Goal: Check status: Check status

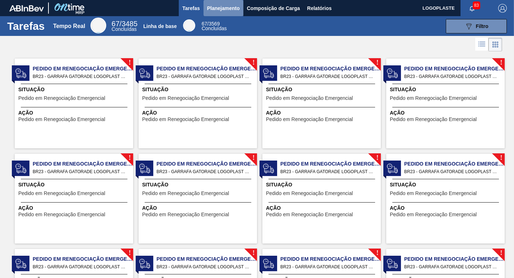
click at [222, 7] on span "Planejamento" at bounding box center [223, 8] width 33 height 9
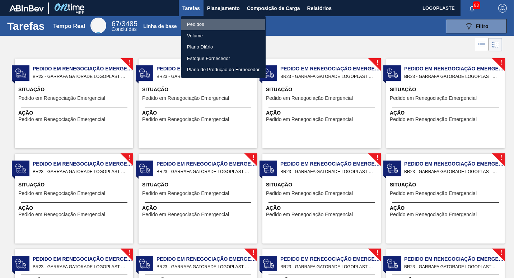
click at [199, 25] on li "Pedidos" at bounding box center [223, 24] width 84 height 11
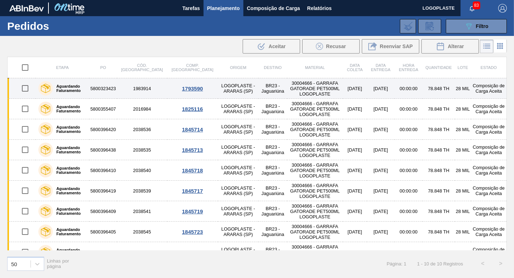
click at [106, 88] on td "5800323423" at bounding box center [103, 88] width 28 height 20
click at [168, 88] on div "1793590" at bounding box center [192, 88] width 48 height 6
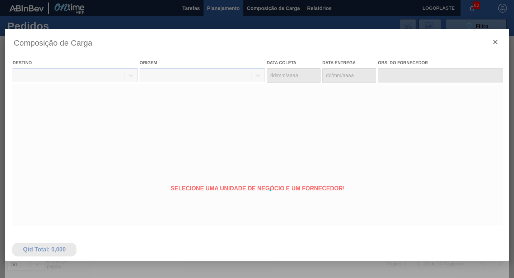
type coleta "[DATE]"
type Entrega "[DATE]"
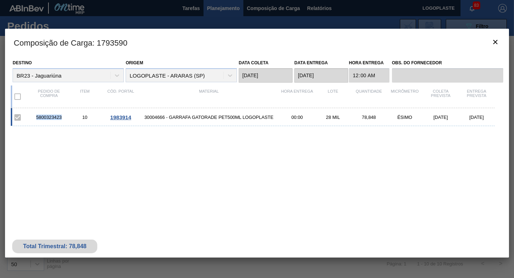
drag, startPoint x: 37, startPoint y: 116, endPoint x: 64, endPoint y: 119, distance: 26.7
click at [64, 119] on div "5800323423" at bounding box center [49, 116] width 36 height 5
copy div "5800323423"
click at [500, 40] on button "botão de ícone" at bounding box center [495, 42] width 17 height 17
